Goal: Navigation & Orientation: Find specific page/section

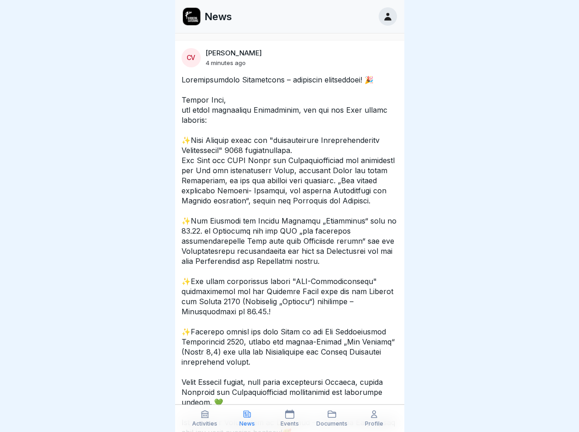
click at [205, 418] on icon at bounding box center [204, 414] width 9 height 9
click at [247, 418] on icon at bounding box center [246, 414] width 9 height 9
click at [289, 418] on icon at bounding box center [289, 414] width 9 height 9
click at [332, 418] on icon at bounding box center [331, 414] width 9 height 9
click at [374, 418] on icon at bounding box center [373, 414] width 9 height 9
